Goal: Information Seeking & Learning: Learn about a topic

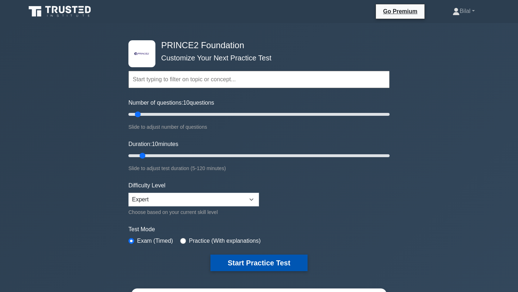
click at [271, 265] on button "Start Practice Test" at bounding box center [258, 263] width 97 height 17
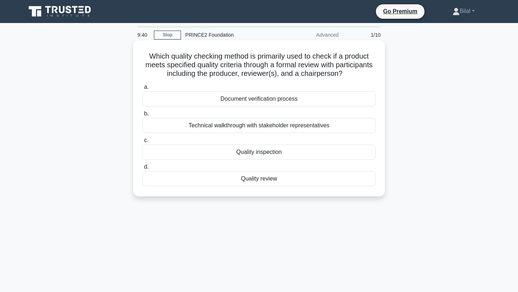
click at [265, 178] on div "Quality review" at bounding box center [258, 178] width 233 height 15
click at [142, 169] on input "d. Quality review" at bounding box center [142, 167] width 0 height 5
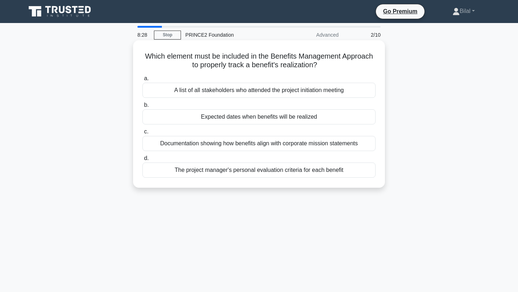
click at [274, 114] on div "Expected dates when benefits will be realized" at bounding box center [258, 116] width 233 height 15
click at [142, 107] on input "b. Expected dates when benefits will be realized" at bounding box center [142, 105] width 0 height 5
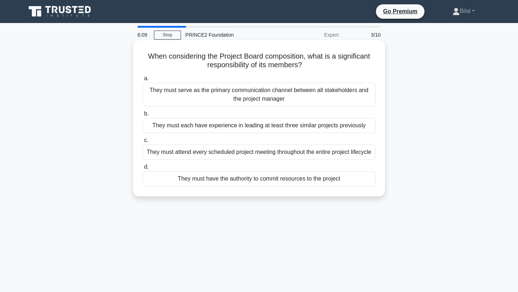
click at [292, 186] on div "They must have the authority to commit resources to the project" at bounding box center [258, 178] width 233 height 15
click at [142, 169] on input "d. They must have the authority to commit resources to the project" at bounding box center [142, 167] width 0 height 5
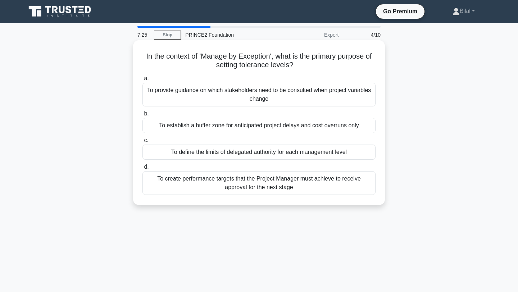
click at [297, 154] on div "To define the limits of delegated authority for each management level" at bounding box center [258, 152] width 233 height 15
click at [142, 143] on input "c. To define the limits of delegated authority for each management level" at bounding box center [142, 140] width 0 height 5
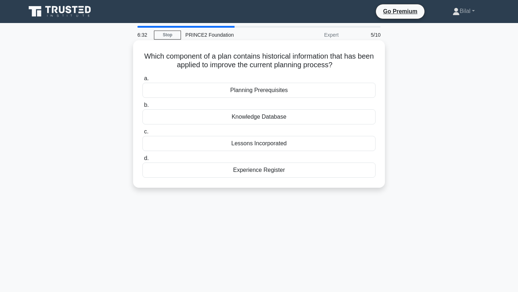
click at [268, 172] on div "Experience Register" at bounding box center [258, 169] width 233 height 15
click at [142, 161] on input "d. Experience Register" at bounding box center [142, 158] width 0 height 5
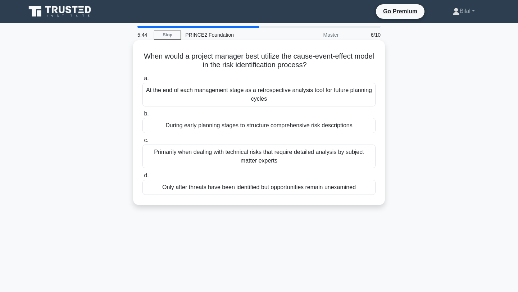
click at [238, 128] on div "During early planning stages to structure comprehensive risk descriptions" at bounding box center [258, 125] width 233 height 15
click at [142, 116] on input "b. During early planning stages to structure comprehensive risk descriptions" at bounding box center [142, 113] width 0 height 5
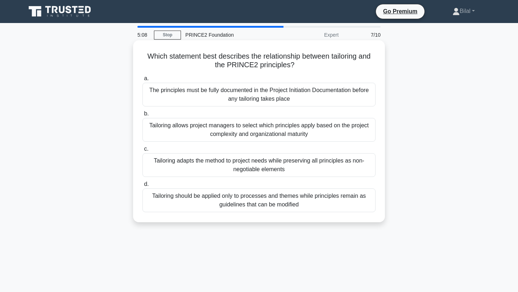
click at [261, 165] on div "Tailoring adapts the method to project needs while preserving all principles as…" at bounding box center [258, 165] width 233 height 24
click at [142, 151] on input "c. Tailoring adapts the method to project needs while preserving all principles…" at bounding box center [142, 149] width 0 height 5
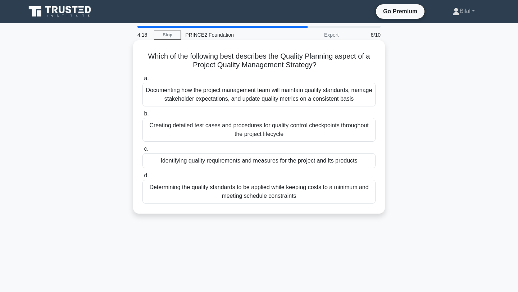
click at [268, 200] on div "Determining the quality standards to be applied while keeping costs to a minimu…" at bounding box center [258, 192] width 233 height 24
click at [142, 178] on input "d. Determining the quality standards to be applied while keeping costs to a min…" at bounding box center [142, 175] width 0 height 5
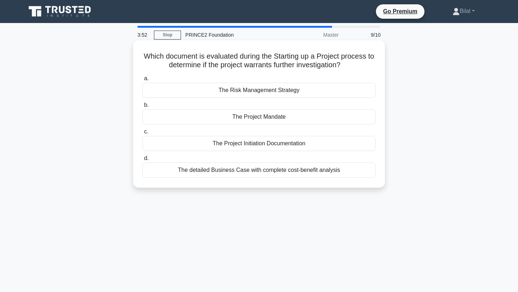
click at [287, 173] on div "The detailed Business Case with complete cost-benefit analysis" at bounding box center [258, 169] width 233 height 15
click at [142, 161] on input "d. The detailed Business Case with complete cost-benefit analysis" at bounding box center [142, 158] width 0 height 5
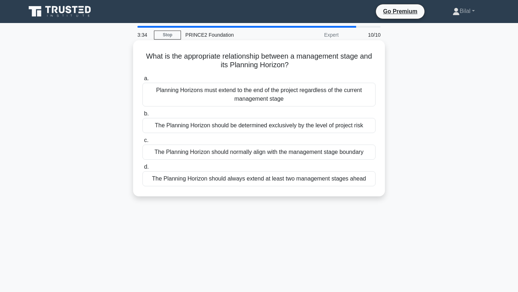
click at [274, 149] on div "The Planning Horizon should normally align with the management stage boundary" at bounding box center [258, 152] width 233 height 15
click at [142, 143] on input "c. The Planning Horizon should normally align with the management stage boundary" at bounding box center [142, 140] width 0 height 5
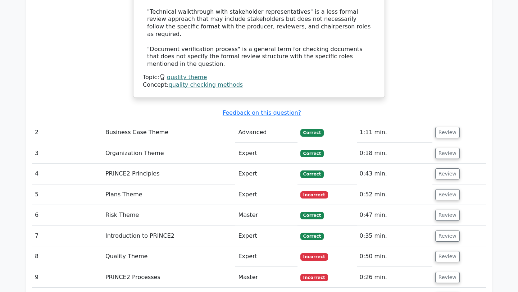
scroll to position [940, 0]
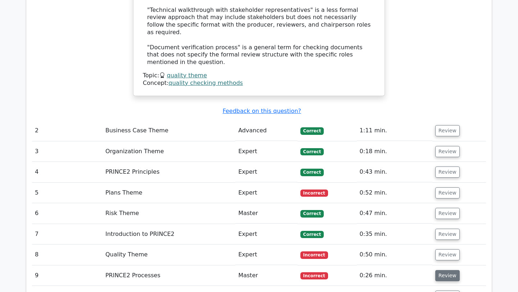
click at [447, 270] on button "Review" at bounding box center [447, 275] width 24 height 11
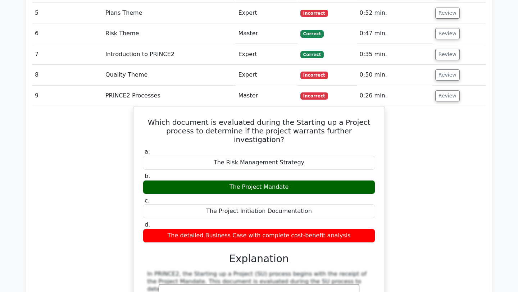
scroll to position [1118, 0]
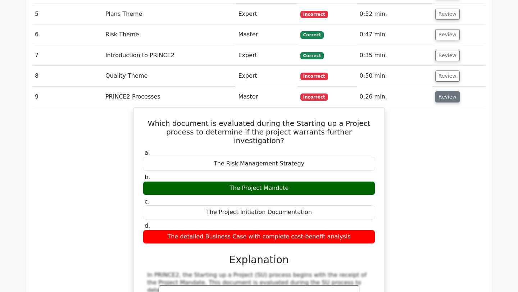
click at [445, 91] on button "Review" at bounding box center [447, 96] width 24 height 11
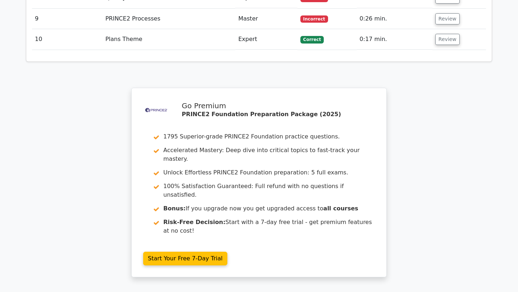
scroll to position [1275, 0]
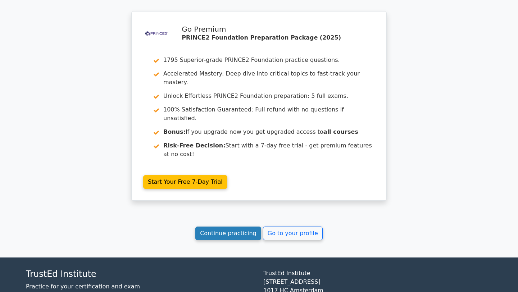
click at [239, 226] on link "Continue practicing" at bounding box center [228, 233] width 66 height 14
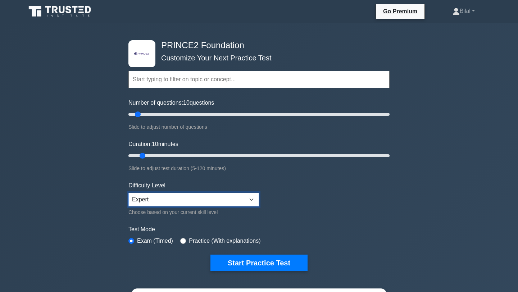
click at [171, 197] on select "Beginner Intermediate Expert" at bounding box center [193, 200] width 130 height 14
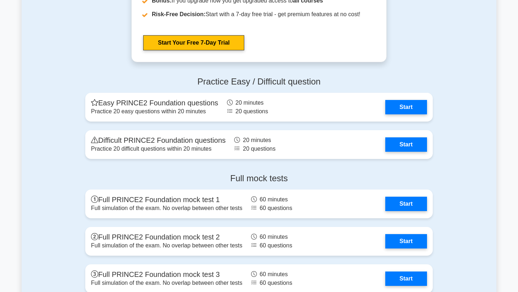
scroll to position [1137, 0]
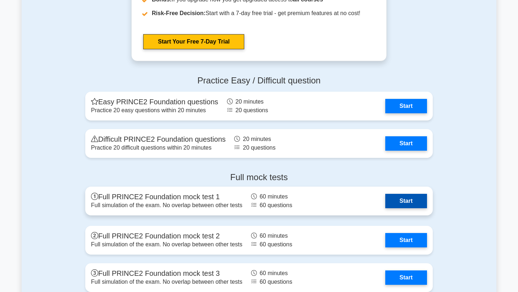
click at [408, 204] on link "Start" at bounding box center [406, 201] width 42 height 14
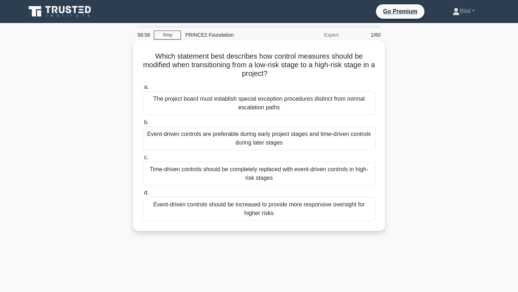
click at [291, 105] on div "The project board must establish special exception procedures distinct from nor…" at bounding box center [258, 103] width 233 height 24
click at [142, 90] on input "a. The project board must establish special exception procedures distinct from …" at bounding box center [142, 87] width 0 height 5
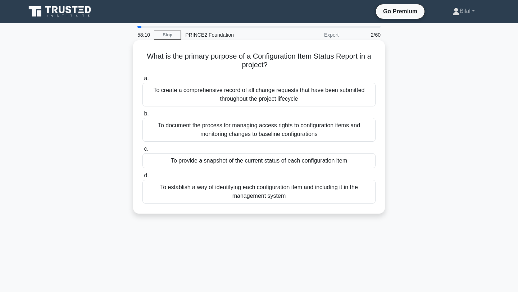
click at [267, 193] on div "To establish a way of identifying each configuration item and including it in t…" at bounding box center [258, 192] width 233 height 24
click at [142, 178] on input "d. To establish a way of identifying each configuration item and including it i…" at bounding box center [142, 175] width 0 height 5
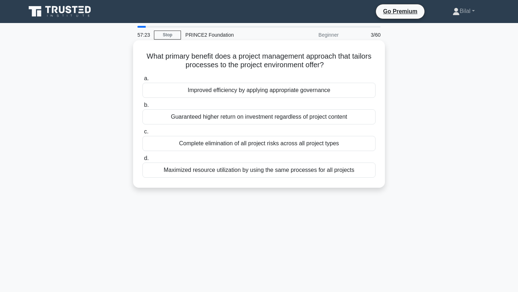
click at [256, 88] on div "Improved efficiency by applying appropriate governance" at bounding box center [258, 90] width 233 height 15
click at [142, 81] on input "a. Improved efficiency by applying appropriate governance" at bounding box center [142, 78] width 0 height 5
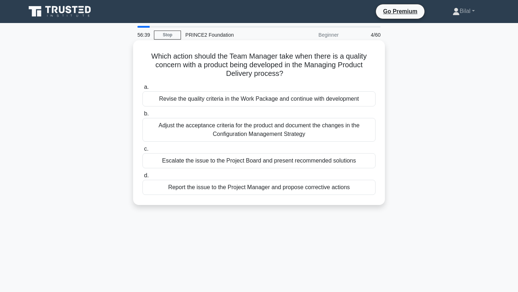
click at [266, 186] on div "Report the issue to the Project Manager and propose corrective actions" at bounding box center [258, 187] width 233 height 15
click at [142, 178] on input "d. Report the issue to the Project Manager and propose corrective actions" at bounding box center [142, 175] width 0 height 5
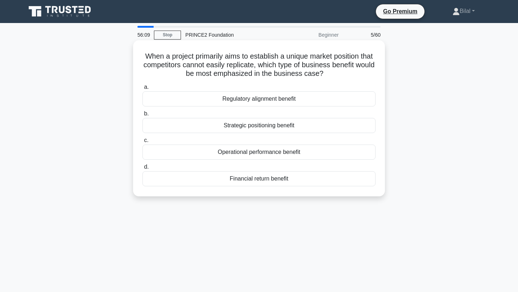
click at [269, 178] on div "Financial return benefit" at bounding box center [258, 178] width 233 height 15
click at [142, 169] on input "d. Financial return benefit" at bounding box center [142, 167] width 0 height 5
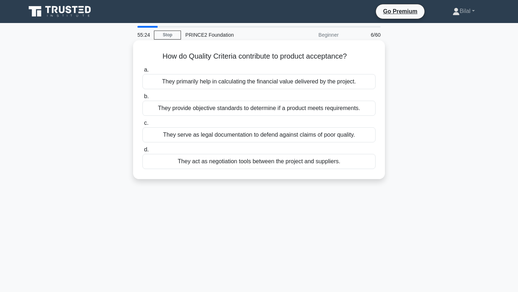
click at [251, 109] on div "They provide objective standards to determine if a product meets requirements." at bounding box center [258, 108] width 233 height 15
click at [142, 99] on input "b. They provide objective standards to determine if a product meets requirement…" at bounding box center [142, 96] width 0 height 5
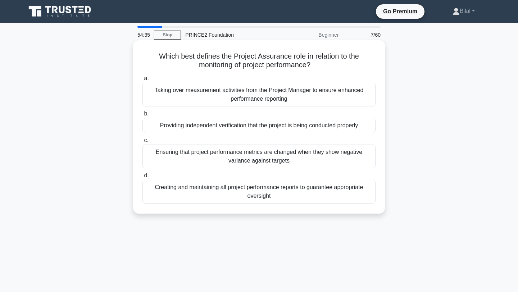
click at [301, 124] on div "Providing independent verification that the project is being conducted properly" at bounding box center [258, 125] width 233 height 15
click at [142, 116] on input "b. Providing independent verification that the project is being conducted prope…" at bounding box center [142, 113] width 0 height 5
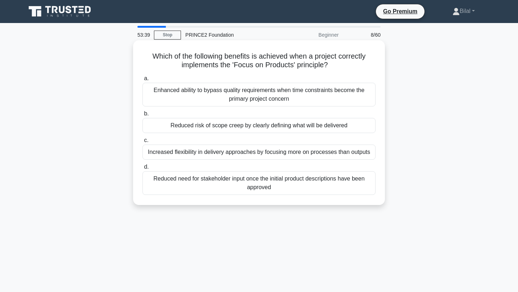
click at [257, 127] on div "Reduced risk of scope creep by clearly defining what will be delivered" at bounding box center [258, 125] width 233 height 15
click at [142, 116] on input "b. Reduced risk of scope creep by clearly defining what will be delivered" at bounding box center [142, 113] width 0 height 5
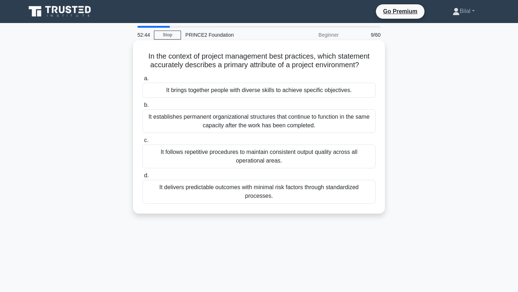
click at [283, 188] on div "It delivers predictable outcomes with minimal risk factors through standardized…" at bounding box center [258, 192] width 233 height 24
click at [142, 178] on input "d. It delivers predictable outcomes with minimal risk factors through standardi…" at bounding box center [142, 175] width 0 height 5
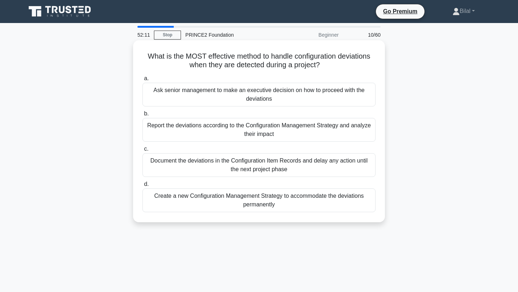
click at [268, 130] on div "Report the deviations according to the Configuration Management Strategy and an…" at bounding box center [258, 130] width 233 height 24
click at [142, 116] on input "b. Report the deviations according to the Configuration Management Strategy and…" at bounding box center [142, 113] width 0 height 5
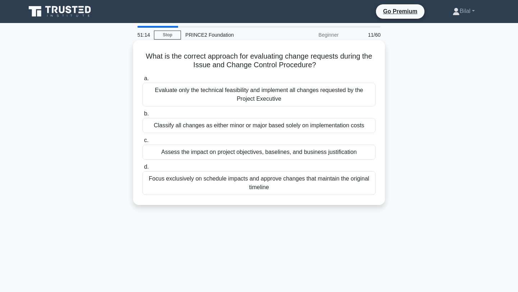
click at [275, 150] on div "Assess the impact on project objectives, baselines, and business justification" at bounding box center [258, 152] width 233 height 15
click at [142, 143] on input "c. Assess the impact on project objectives, baselines, and business justificati…" at bounding box center [142, 140] width 0 height 5
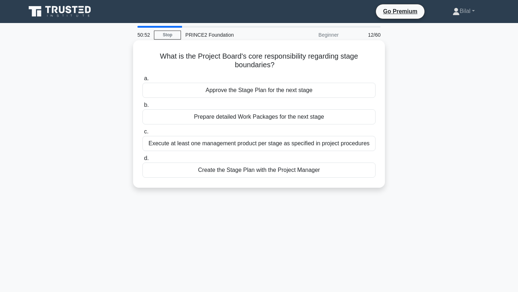
click at [286, 93] on div "Approve the Stage Plan for the next stage" at bounding box center [258, 90] width 233 height 15
click at [142, 81] on input "a. Approve the Stage Plan for the next stage" at bounding box center [142, 78] width 0 height 5
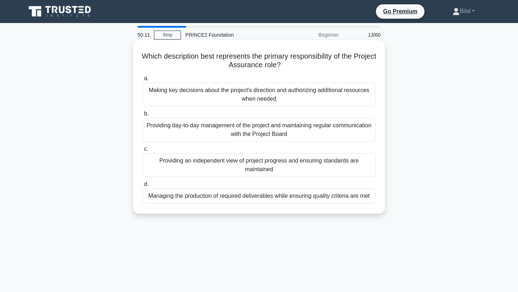
click at [257, 165] on div "Providing an independent view of project progress and ensuring standards are ma…" at bounding box center [258, 165] width 233 height 24
click at [142, 151] on input "c. Providing an independent view of project progress and ensuring standards are…" at bounding box center [142, 149] width 0 height 5
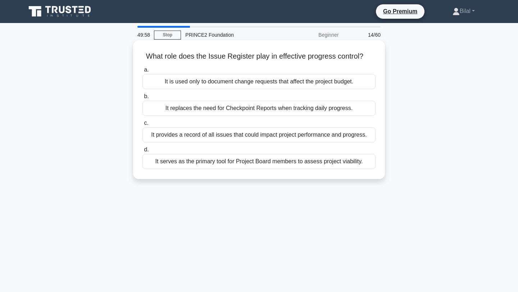
click at [268, 136] on div "It provides a record of all issues that could impact project performance and pr…" at bounding box center [258, 134] width 233 height 15
click at [142, 125] on input "c. It provides a record of all issues that could impact project performance and…" at bounding box center [142, 123] width 0 height 5
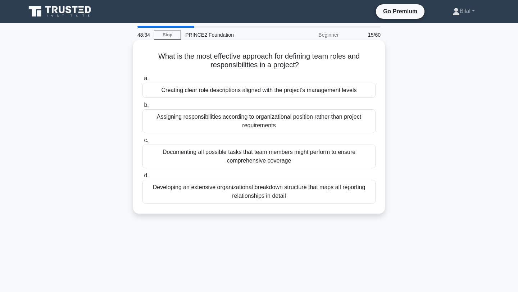
click at [264, 93] on div "Creating clear role descriptions aligned with the project's management levels" at bounding box center [258, 90] width 233 height 15
click at [142, 81] on input "a. Creating clear role descriptions aligned with the project's management levels" at bounding box center [142, 78] width 0 height 5
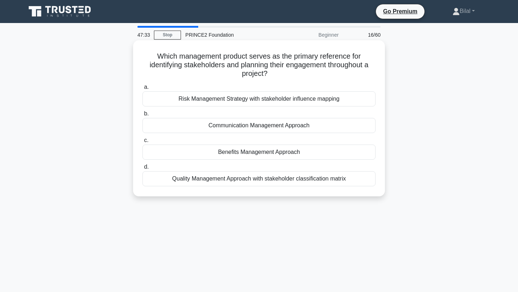
click at [302, 176] on div "Quality Management Approach with stakeholder classification matrix" at bounding box center [258, 178] width 233 height 15
click at [142, 169] on input "d. Quality Management Approach with stakeholder classification matrix" at bounding box center [142, 167] width 0 height 5
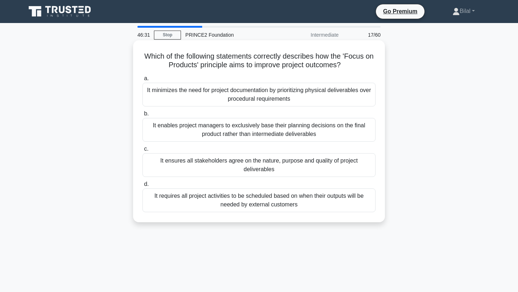
click at [283, 166] on div "It ensures all stakeholders agree on the nature, purpose and quality of project…" at bounding box center [258, 165] width 233 height 24
click at [142, 151] on input "c. It ensures all stakeholders agree on the nature, purpose and quality of proj…" at bounding box center [142, 149] width 0 height 5
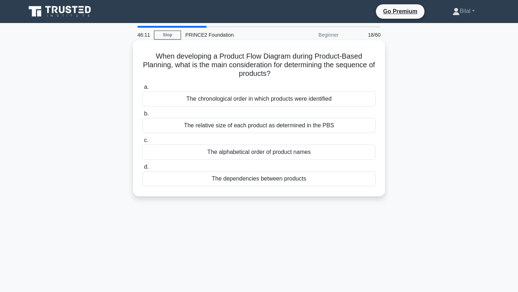
click at [278, 179] on div "The dependencies between products" at bounding box center [258, 178] width 233 height 15
click at [142, 169] on input "d. The dependencies between products" at bounding box center [142, 167] width 0 height 5
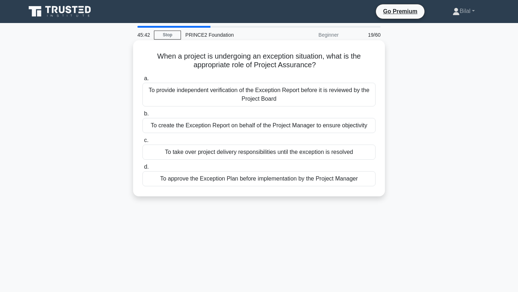
click at [306, 93] on div "To provide independent verification of the Exception Report before it is review…" at bounding box center [258, 95] width 233 height 24
click at [142, 81] on input "a. To provide independent verification of the Exception Report before it is rev…" at bounding box center [142, 78] width 0 height 5
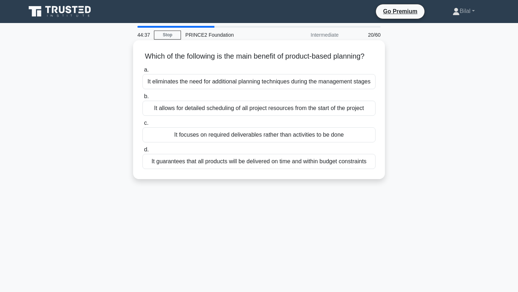
click at [279, 138] on div "It focuses on required deliverables rather than activities to be done" at bounding box center [258, 134] width 233 height 15
click at [142, 125] on input "c. It focuses on required deliverables rather than activities to be done" at bounding box center [142, 123] width 0 height 5
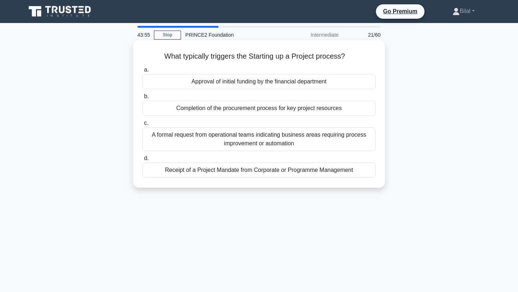
click at [276, 140] on div "A formal request from operational teams indicating business areas requiring pro…" at bounding box center [258, 139] width 233 height 24
click at [142, 125] on input "c. A formal request from operational teams indicating business areas requiring …" at bounding box center [142, 123] width 0 height 5
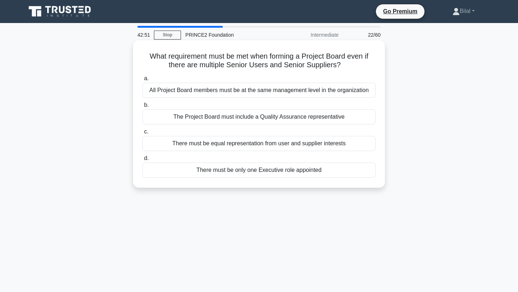
click at [292, 174] on div "There must be only one Executive role appointed" at bounding box center [258, 169] width 233 height 15
click at [142, 161] on input "d. There must be only one Executive role appointed" at bounding box center [142, 158] width 0 height 5
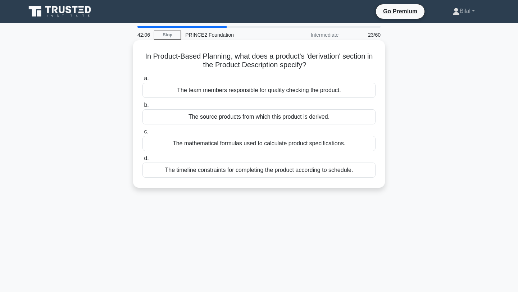
click at [272, 115] on div "The source products from which this product is derived." at bounding box center [258, 116] width 233 height 15
click at [142, 107] on input "b. The source products from which this product is derived." at bounding box center [142, 105] width 0 height 5
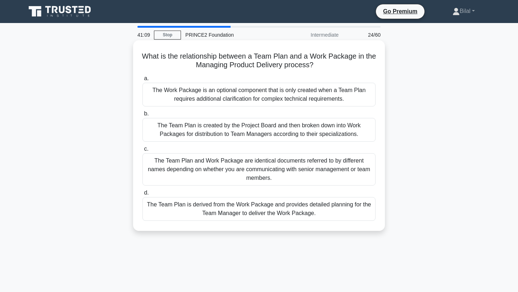
click at [256, 210] on div "The Team Plan is derived from the Work Package and provides detailed planning f…" at bounding box center [258, 209] width 233 height 24
click at [142, 195] on input "d. The Team Plan is derived from the Work Package and provides detailed plannin…" at bounding box center [142, 193] width 0 height 5
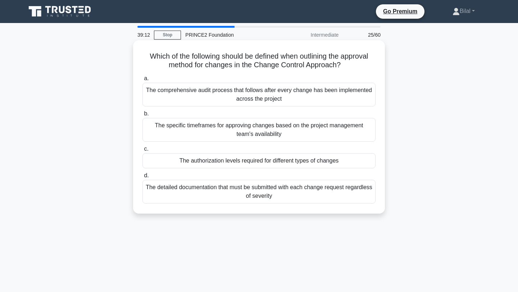
click at [251, 164] on div "The authorization levels required for different types of changes" at bounding box center [258, 160] width 233 height 15
click at [142, 151] on input "c. The authorization levels required for different types of changes" at bounding box center [142, 149] width 0 height 5
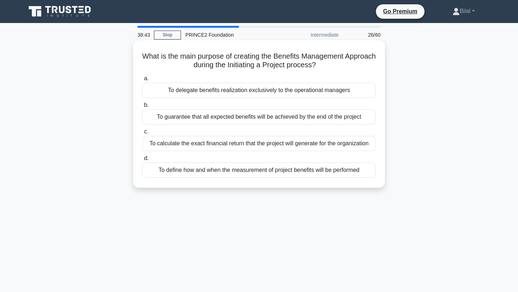
click at [259, 171] on div "To define how and when the measurement of project benefits will be performed" at bounding box center [258, 169] width 233 height 15
click at [142, 161] on input "d. To define how and when the measurement of project benefits will be performed" at bounding box center [142, 158] width 0 height 5
click at [269, 120] on div "Performing regular checkpoint reviews with all team members and stakeholders" at bounding box center [258, 116] width 233 height 15
click at [142, 107] on input "b. Performing regular checkpoint reviews with all team members and stakeholders" at bounding box center [142, 105] width 0 height 5
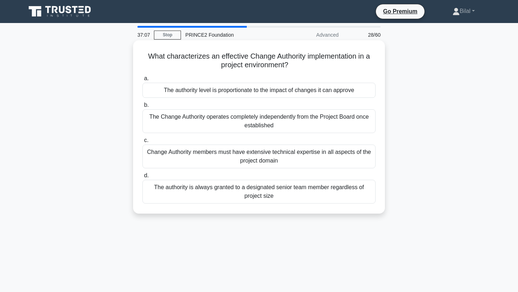
click at [270, 91] on div "The authority level is proportionate to the impact of changes it can approve" at bounding box center [258, 90] width 233 height 15
click at [142, 81] on input "a. The authority level is proportionate to the impact of changes it can approve" at bounding box center [142, 78] width 0 height 5
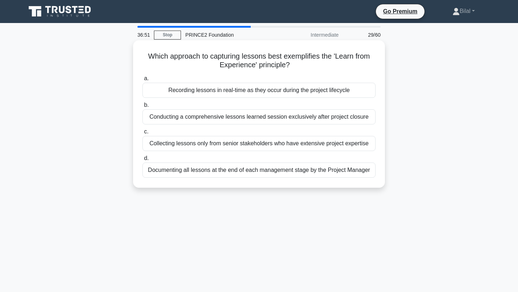
click at [262, 168] on div "Documenting all lessons at the end of each management stage by the Project Mana…" at bounding box center [258, 169] width 233 height 15
click at [142, 161] on input "d. Documenting all lessons at the end of each management stage by the Project M…" at bounding box center [142, 158] width 0 height 5
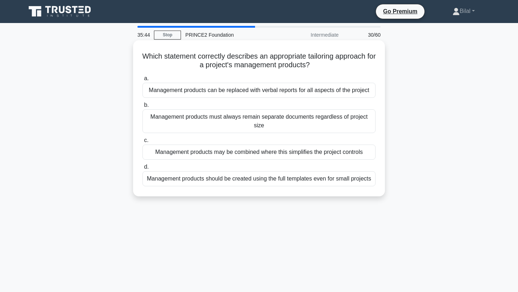
click at [302, 154] on div "Management products may be combined where this simplifies the project controls" at bounding box center [258, 152] width 233 height 15
click at [142, 143] on input "c. Management products may be combined where this simplifies the project contro…" at bounding box center [142, 140] width 0 height 5
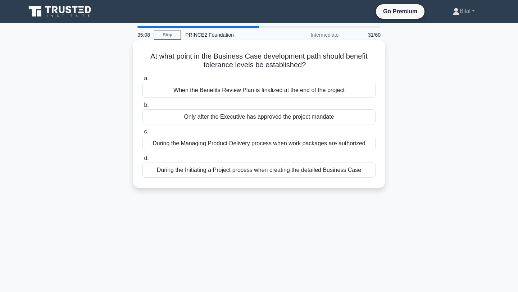
click at [281, 173] on div "During the Initiating a Project process when creating the detailed Business Case" at bounding box center [258, 169] width 233 height 15
click at [142, 161] on input "d. During the Initiating a Project process when creating the detailed Business …" at bounding box center [142, 158] width 0 height 5
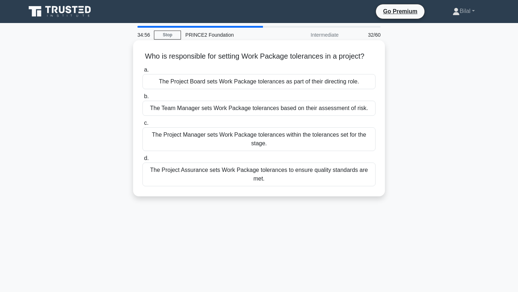
click at [256, 81] on div "The Project Board sets Work Package tolerances as part of their directing role." at bounding box center [258, 81] width 233 height 15
click at [142, 72] on input "a. The Project Board sets Work Package tolerances as part of their directing ro…" at bounding box center [142, 70] width 0 height 5
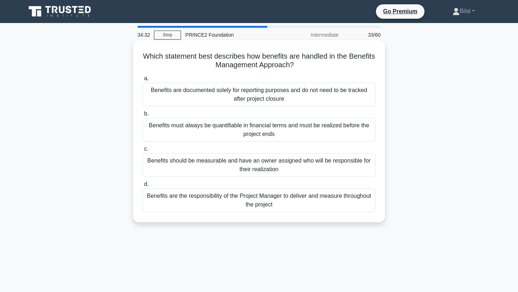
click at [297, 170] on div "Benefits should be measurable and have an owner assigned who will be responsibl…" at bounding box center [258, 165] width 233 height 24
click at [142, 151] on input "c. Benefits should be measurable and have an owner assigned who will be respons…" at bounding box center [142, 149] width 0 height 5
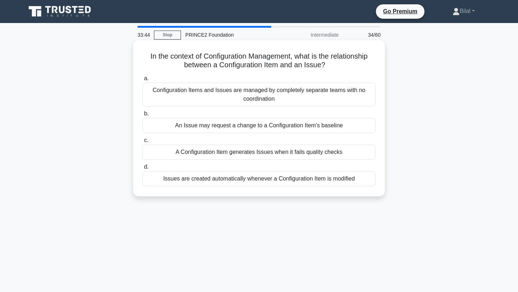
click at [287, 128] on div "An Issue may request a change to a Configuration Item's baseline" at bounding box center [258, 125] width 233 height 15
click at [142, 116] on input "b. An Issue may request a change to a Configuration Item's baseline" at bounding box center [142, 113] width 0 height 5
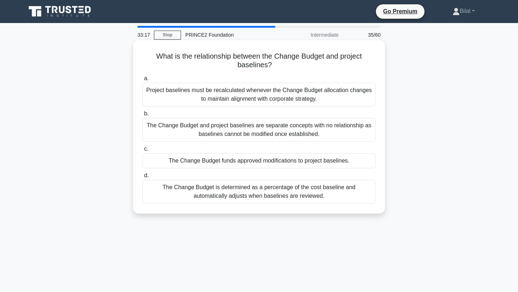
click at [285, 159] on div "The Change Budget funds approved modifications to project baselines." at bounding box center [258, 160] width 233 height 15
click at [142, 151] on input "c. The Change Budget funds approved modifications to project baselines." at bounding box center [142, 149] width 0 height 5
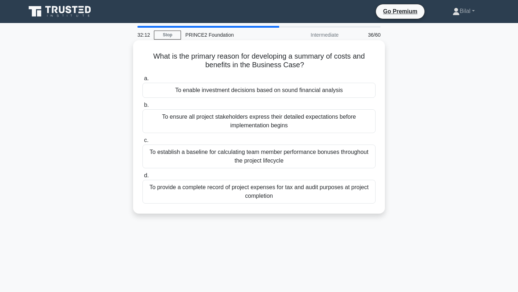
click at [273, 94] on div "To enable investment decisions based on sound financial analysis" at bounding box center [258, 90] width 233 height 15
click at [142, 81] on input "a. To enable investment decisions based on sound financial analysis" at bounding box center [142, 78] width 0 height 5
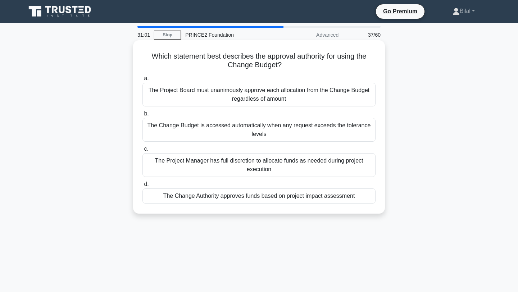
click at [285, 194] on div "The Change Authority approves funds based on project impact assessment" at bounding box center [258, 195] width 233 height 15
click at [142, 187] on input "d. The Change Authority approves funds based on project impact assessment" at bounding box center [142, 184] width 0 height 5
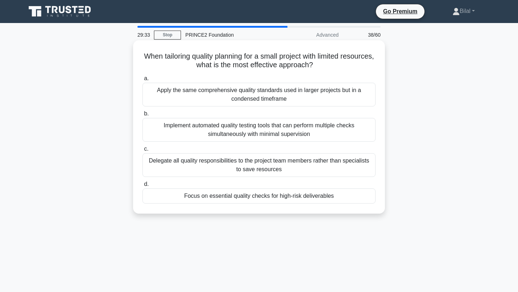
click at [267, 197] on div "Focus on essential quality checks for high-risk deliverables" at bounding box center [258, 195] width 233 height 15
click at [142, 187] on input "d. Focus on essential quality checks for high-risk deliverables" at bounding box center [142, 184] width 0 height 5
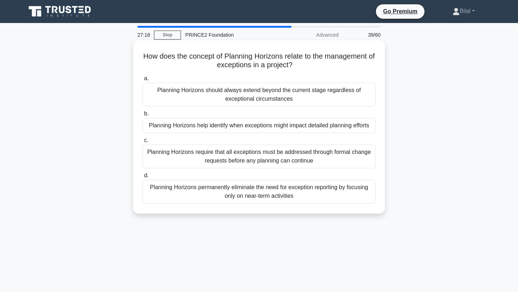
click at [253, 146] on div "Planning Horizons require that all exceptions must be addressed through formal …" at bounding box center [258, 157] width 233 height 24
click at [142, 143] on input "c. Planning Horizons require that all exceptions must be addressed through form…" at bounding box center [142, 140] width 0 height 5
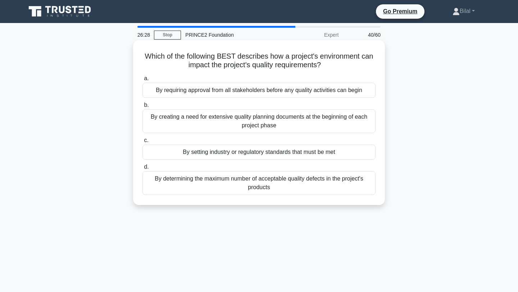
click at [342, 120] on div "By creating a need for extensive quality planning documents at the beginning of…" at bounding box center [258, 121] width 233 height 24
click at [142, 107] on input "b. By creating a need for extensive quality planning documents at the beginning…" at bounding box center [142, 105] width 0 height 5
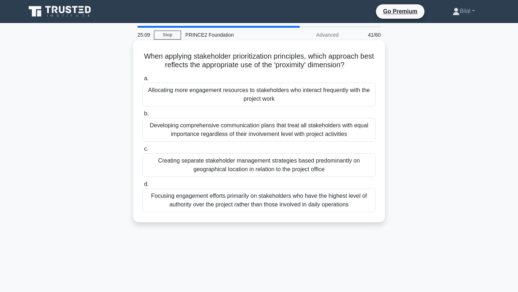
click at [289, 93] on div "Allocating more engagement resources to stakeholders who interact frequently wi…" at bounding box center [258, 95] width 233 height 24
click at [142, 81] on input "a. Allocating more engagement resources to stakeholders who interact frequently…" at bounding box center [142, 78] width 0 height 5
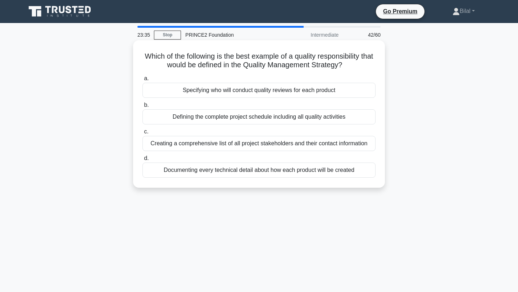
click at [270, 94] on div "Specifying who will conduct quality reviews for each product" at bounding box center [258, 90] width 233 height 15
click at [142, 81] on input "a. Specifying who will conduct quality reviews for each product" at bounding box center [142, 78] width 0 height 5
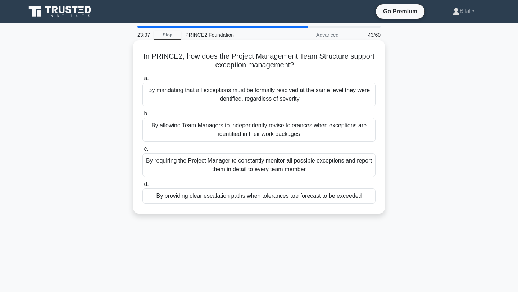
click at [289, 196] on div "By providing clear escalation paths when tolerances are forecast to be exceeded" at bounding box center [258, 195] width 233 height 15
click at [142, 187] on input "d. By providing clear escalation paths when tolerances are forecast to be excee…" at bounding box center [142, 184] width 0 height 5
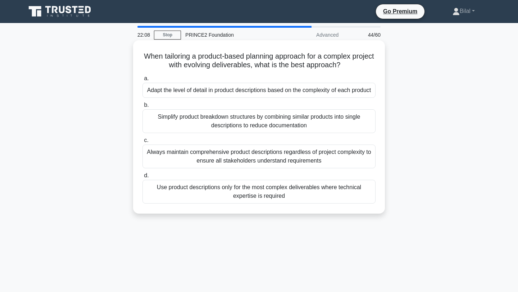
click at [251, 92] on div "Adapt the level of detail in product descriptions based on the complexity of ea…" at bounding box center [258, 90] width 233 height 15
click at [142, 81] on input "a. Adapt the level of detail in product descriptions based on the complexity of…" at bounding box center [142, 78] width 0 height 5
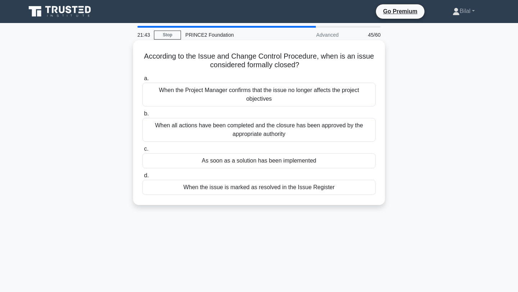
click at [276, 123] on div "When all actions have been completed and the closure has been approved by the a…" at bounding box center [258, 130] width 233 height 24
click at [142, 116] on input "b. When all actions have been completed and the closure has been approved by th…" at bounding box center [142, 113] width 0 height 5
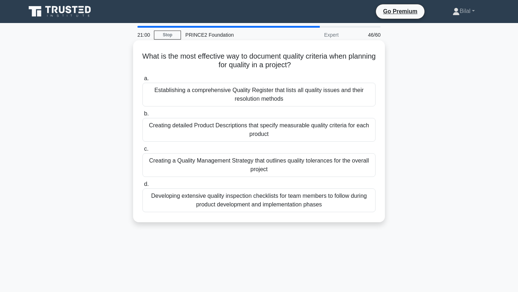
click at [205, 133] on div "Creating detailed Product Descriptions that specify measurable quality criteria…" at bounding box center [258, 130] width 233 height 24
click at [142, 116] on input "b. Creating detailed Product Descriptions that specify measurable quality crite…" at bounding box center [142, 113] width 0 height 5
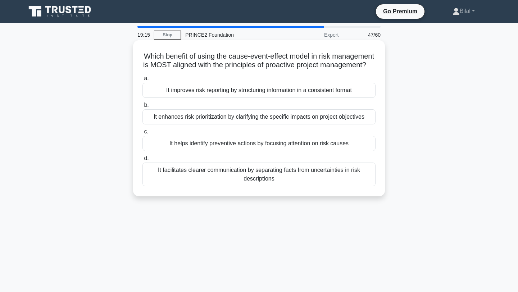
click at [292, 147] on div "It helps identify preventive actions by focusing attention on risk causes" at bounding box center [258, 143] width 233 height 15
click at [142, 134] on input "c. It helps identify preventive actions by focusing attention on risk causes" at bounding box center [142, 131] width 0 height 5
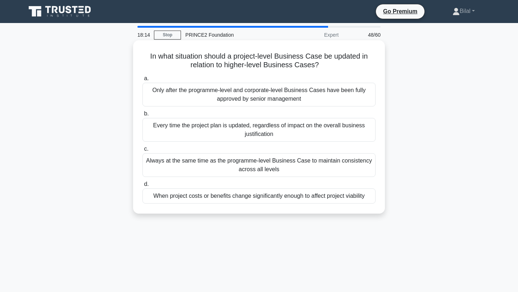
click at [262, 167] on div "Always at the same time as the programme-level Business Case to maintain consis…" at bounding box center [258, 165] width 233 height 24
click at [142, 151] on input "c. Always at the same time as the programme-level Business Case to maintain con…" at bounding box center [142, 149] width 0 height 5
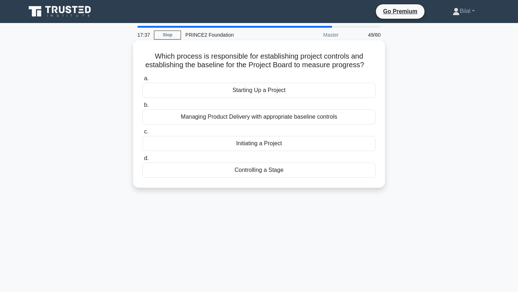
click at [281, 142] on div "Initiating a Project" at bounding box center [258, 143] width 233 height 15
click at [142, 134] on input "c. Initiating a Project" at bounding box center [142, 131] width 0 height 5
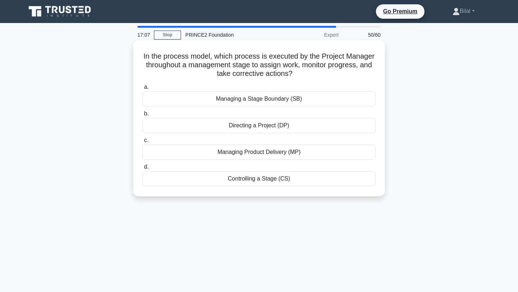
click at [274, 177] on div "Controlling a Stage (CS)" at bounding box center [258, 178] width 233 height 15
click at [142, 169] on input "d. Controlling a Stage (CS)" at bounding box center [142, 167] width 0 height 5
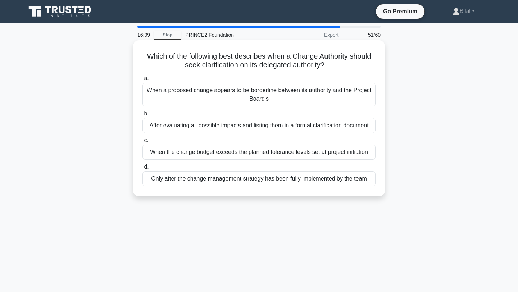
click at [285, 98] on div "When a proposed change appears to be borderline between its authority and the P…" at bounding box center [258, 95] width 233 height 24
click at [142, 81] on input "a. When a proposed change appears to be borderline between its authority and th…" at bounding box center [142, 78] width 0 height 5
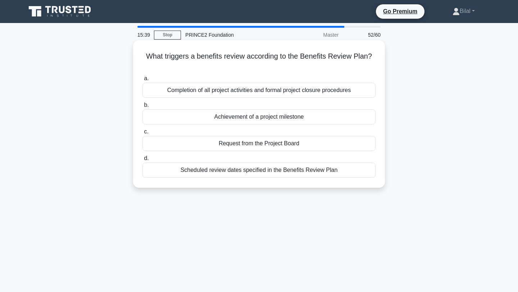
click at [310, 172] on div "Scheduled review dates specified in the Benefits Review Plan" at bounding box center [258, 169] width 233 height 15
click at [142, 161] on input "d. Scheduled review dates specified in the Benefits Review Plan" at bounding box center [142, 158] width 0 height 5
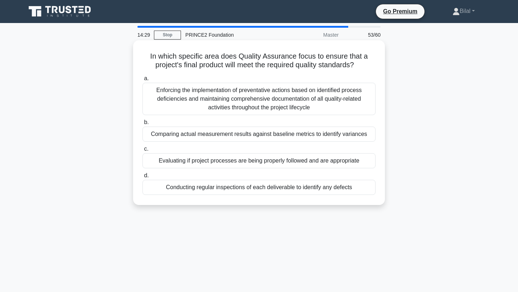
click at [316, 132] on div "Comparing actual measurement results against baseline metrics to identify varia…" at bounding box center [258, 134] width 233 height 15
click at [142, 125] on input "b. Comparing actual measurement results against baseline metrics to identify va…" at bounding box center [142, 122] width 0 height 5
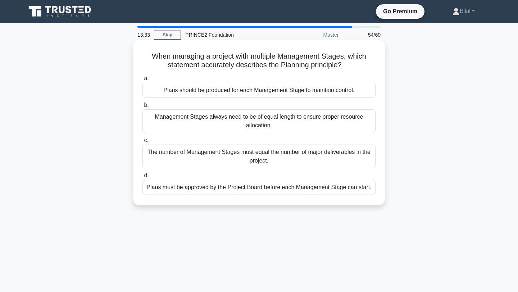
click at [322, 89] on div "Plans should be produced for each Management Stage to maintain control." at bounding box center [258, 90] width 233 height 15
click at [142, 81] on input "a. Plans should be produced for each Management Stage to maintain control." at bounding box center [142, 78] width 0 height 5
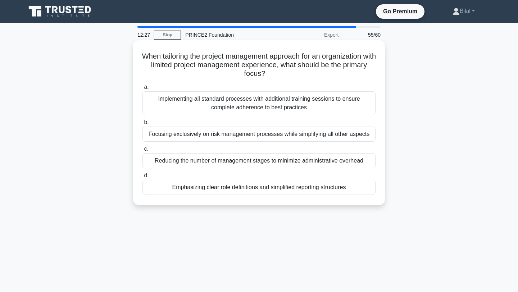
click at [262, 108] on div "Implementing all standard processes with additional training sessions to ensure…" at bounding box center [258, 103] width 233 height 24
click at [142, 90] on input "a. Implementing all standard processes with additional training sessions to ens…" at bounding box center [142, 87] width 0 height 5
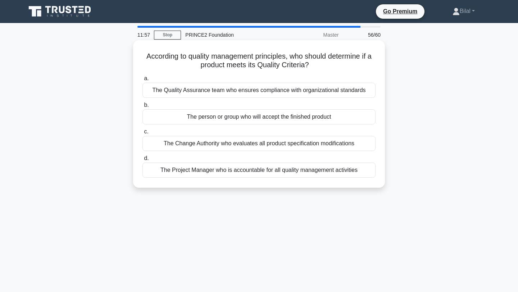
click at [303, 120] on div "The person or group who will accept the finished product" at bounding box center [258, 116] width 233 height 15
click at [142, 107] on input "b. The person or group who will accept the finished product" at bounding box center [142, 105] width 0 height 5
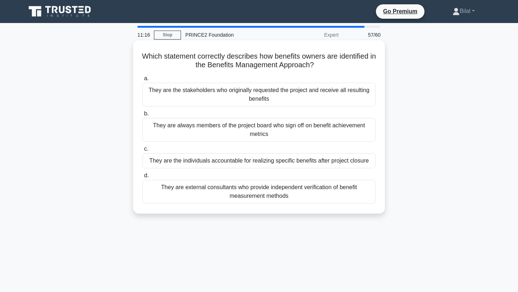
click at [340, 163] on div "They are the individuals accountable for realizing specific benefits after proj…" at bounding box center [258, 160] width 233 height 15
click at [142, 151] on input "c. They are the individuals accountable for realizing specific benefits after p…" at bounding box center [142, 149] width 0 height 5
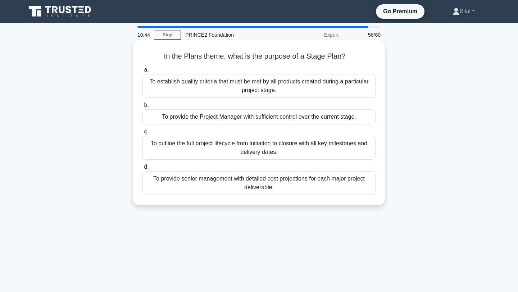
click at [288, 119] on div "To provide the Project Manager with sufficient control over the current stage." at bounding box center [258, 116] width 233 height 15
click at [142, 107] on input "b. To provide the Project Manager with sufficient control over the current stag…" at bounding box center [142, 105] width 0 height 5
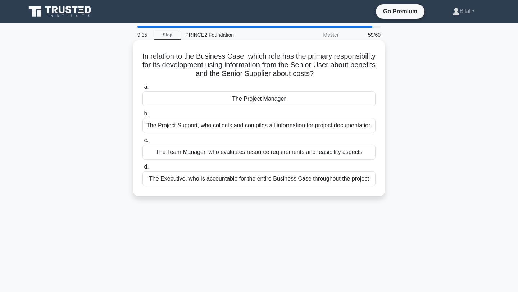
click at [277, 95] on div "The Project Manager" at bounding box center [258, 98] width 233 height 15
click at [142, 90] on input "a. The Project Manager" at bounding box center [142, 87] width 0 height 5
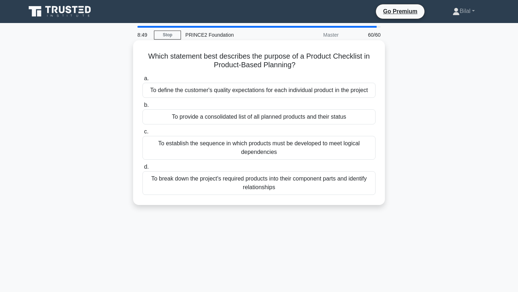
click at [329, 92] on div "To define the customer's quality expectations for each individual product in th…" at bounding box center [258, 90] width 233 height 15
click at [142, 81] on input "a. To define the customer's quality expectations for each individual product in…" at bounding box center [142, 78] width 0 height 5
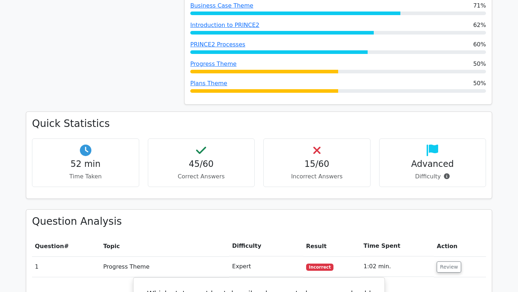
scroll to position [424, 0]
